Goal: Check status

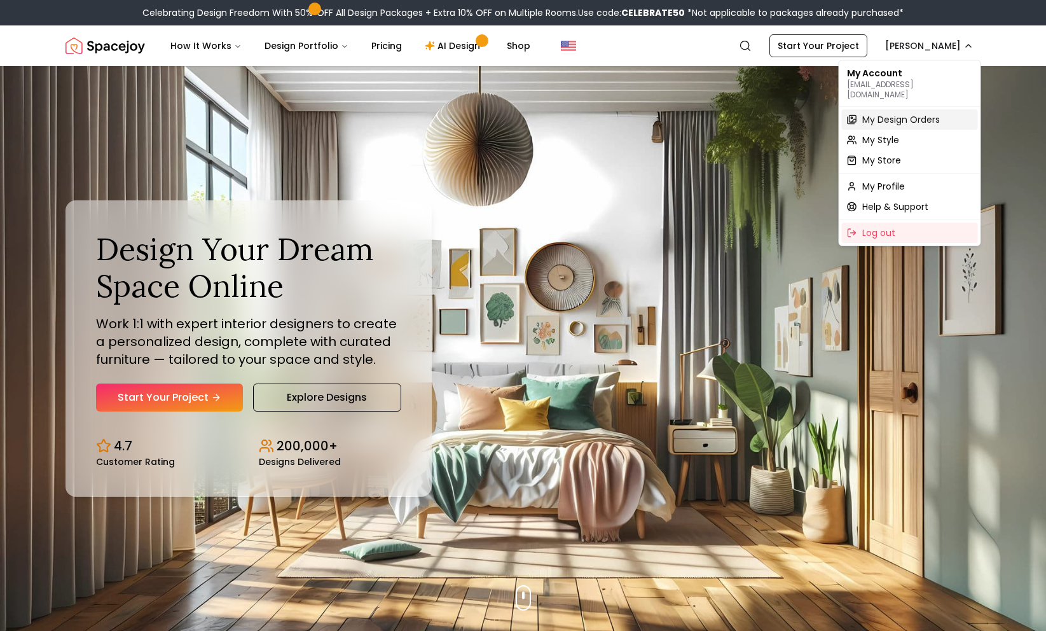
click at [894, 113] on span "My Design Orders" at bounding box center [901, 119] width 78 height 13
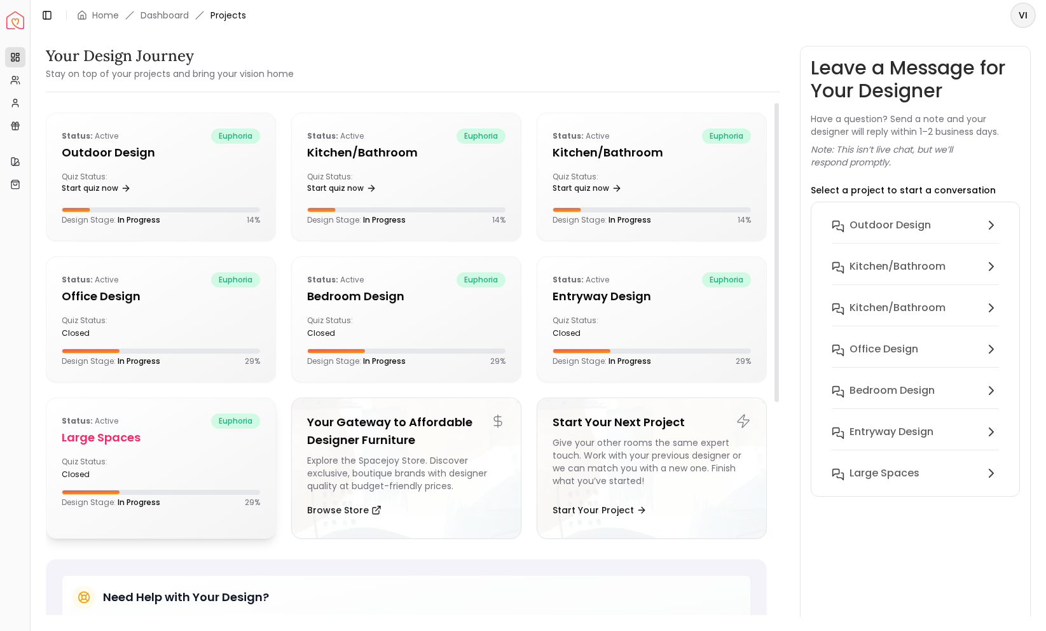
click at [104, 451] on div "Status: active euphoria Large Spaces Quiz Status: closed Design Stage: In Progr…" at bounding box center [160, 460] width 229 height 125
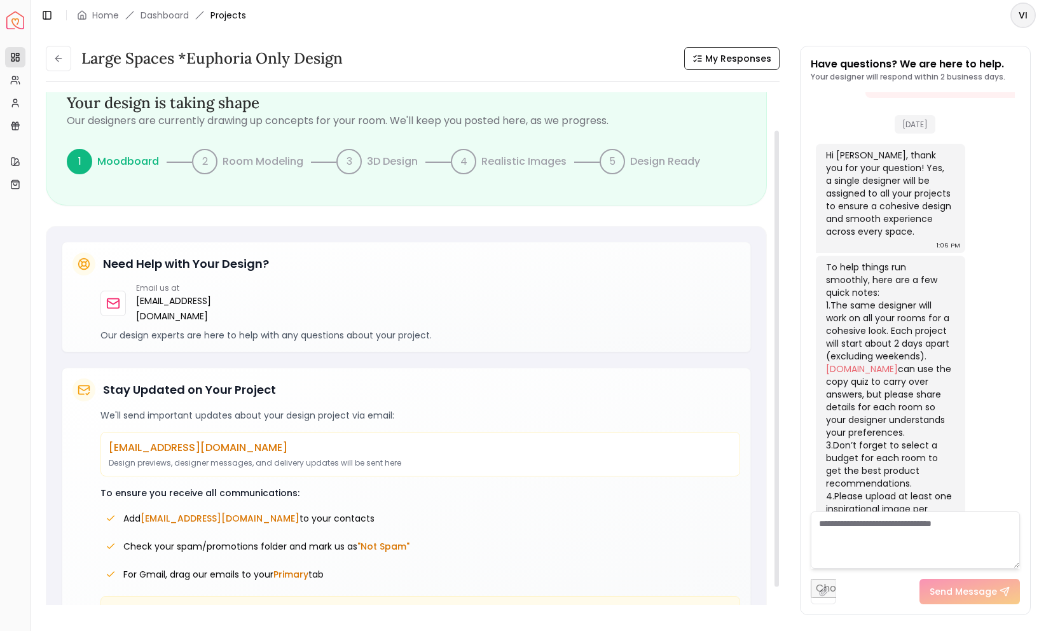
scroll to position [43, 0]
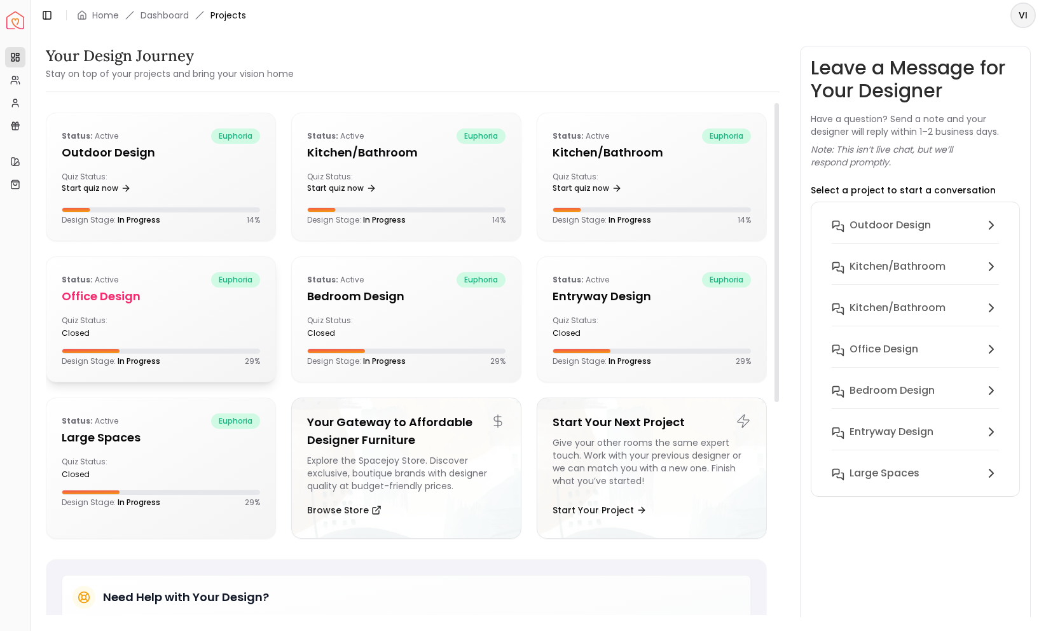
click at [191, 303] on h5 "Office design" at bounding box center [161, 296] width 198 height 18
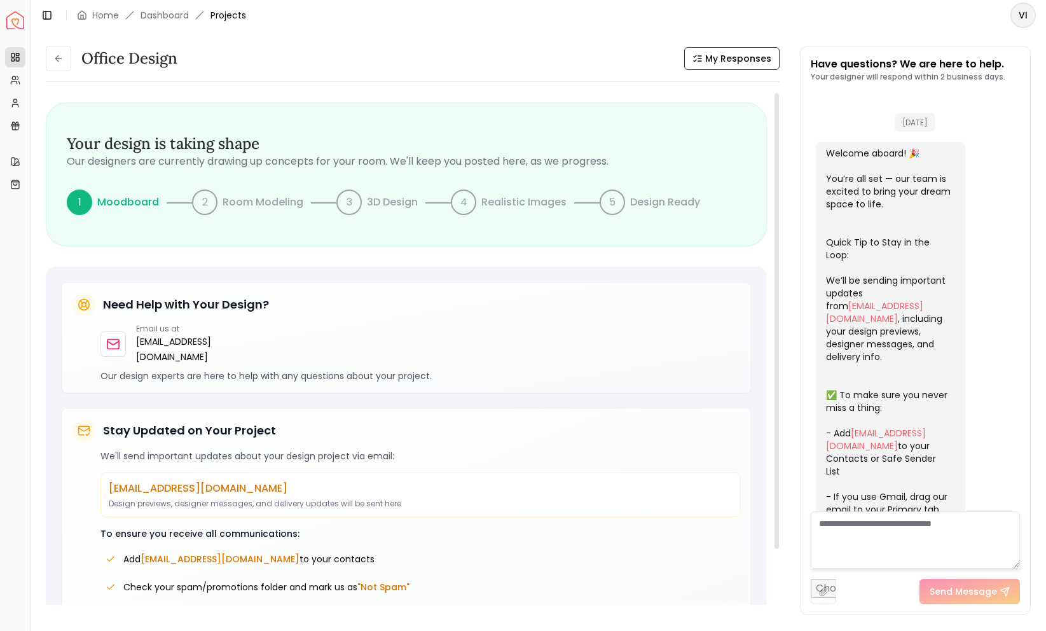
scroll to position [242, 0]
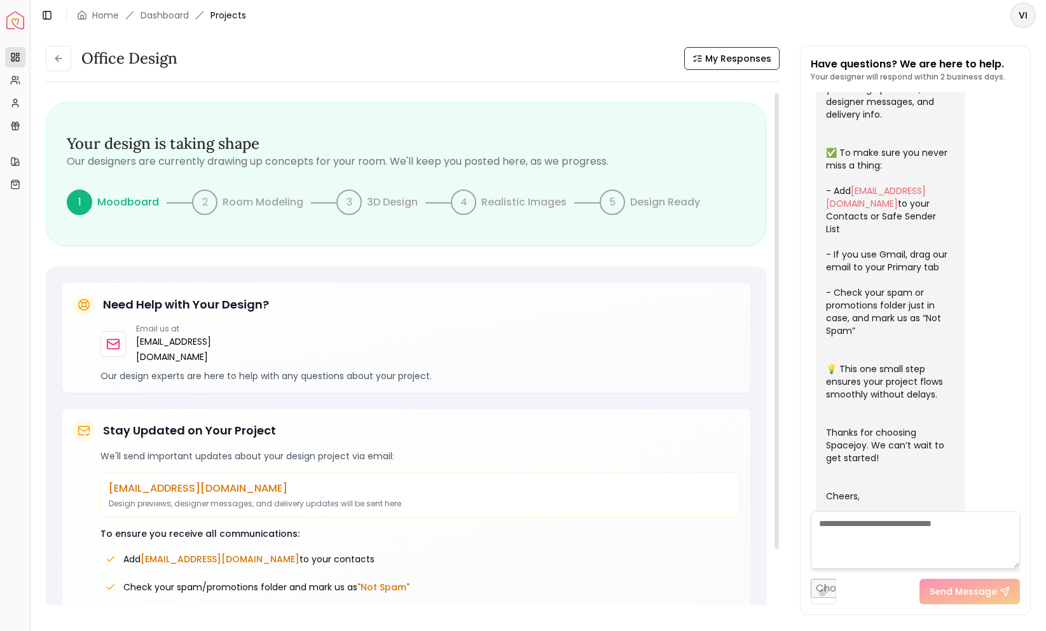
click at [119, 199] on p "Moodboard" at bounding box center [128, 202] width 62 height 15
click at [212, 246] on div "Your design is taking shape Our designers are currently drawing up concepts for…" at bounding box center [406, 179] width 721 height 154
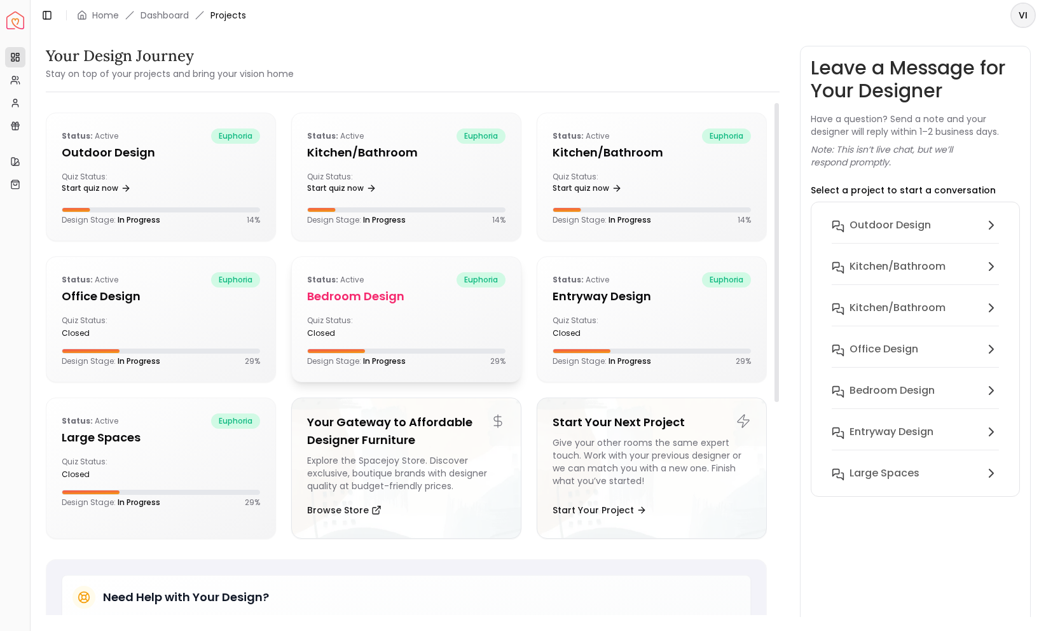
click at [353, 285] on p "Status: active" at bounding box center [335, 279] width 57 height 15
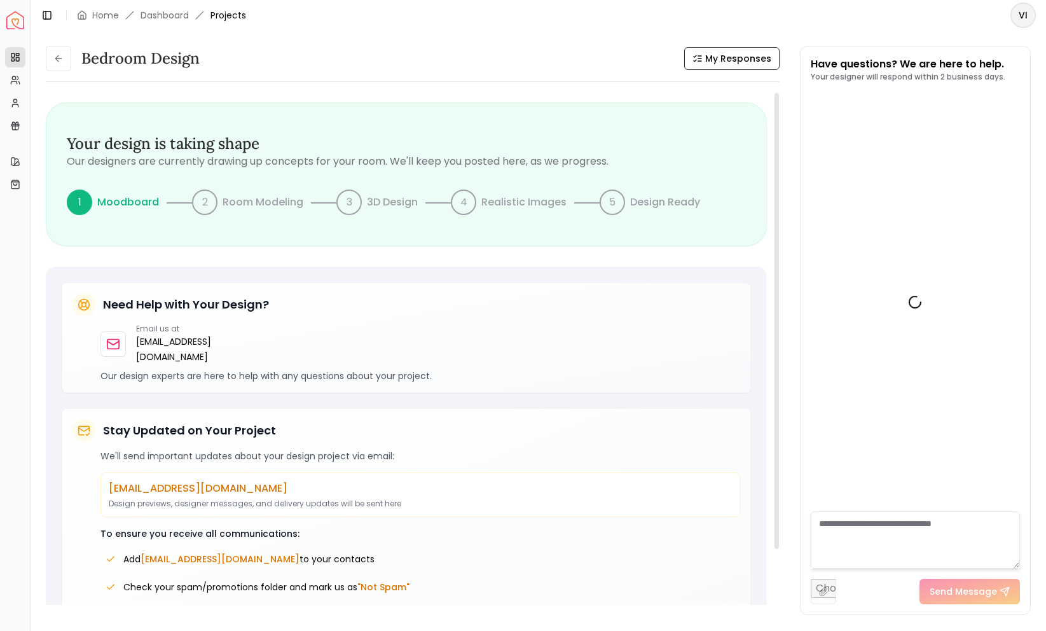
scroll to position [242, 0]
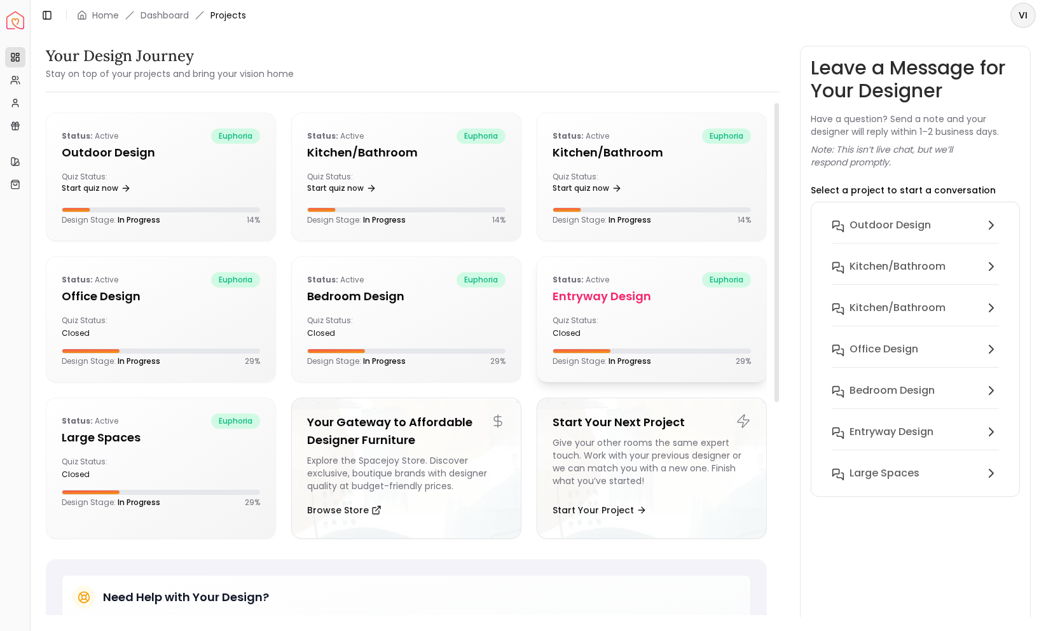
click at [604, 286] on p "Status: active" at bounding box center [580, 279] width 57 height 15
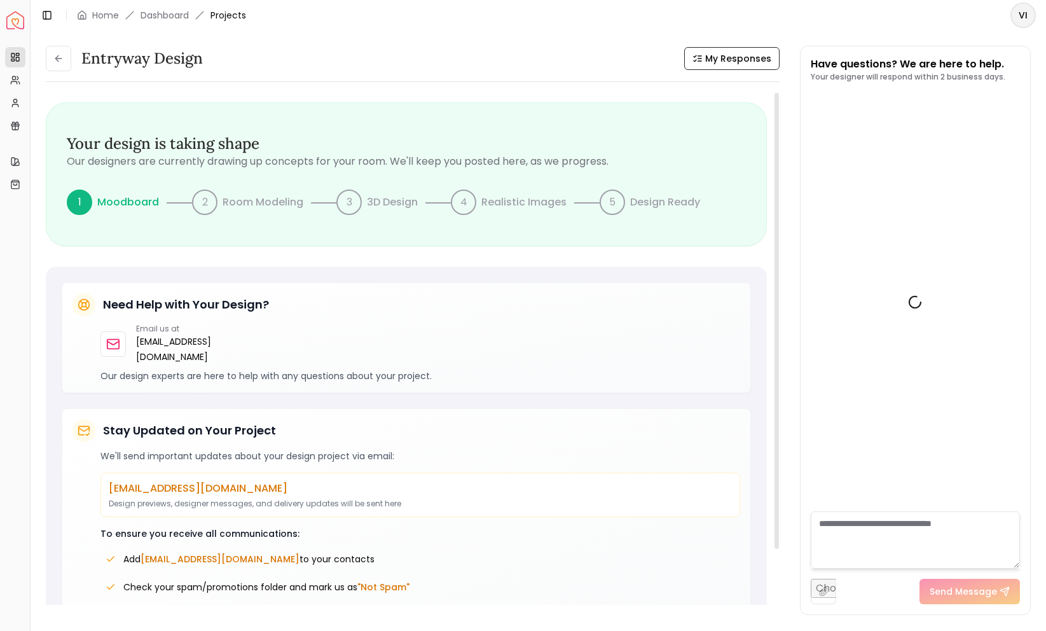
scroll to position [1243, 0]
